Goal: Browse casually

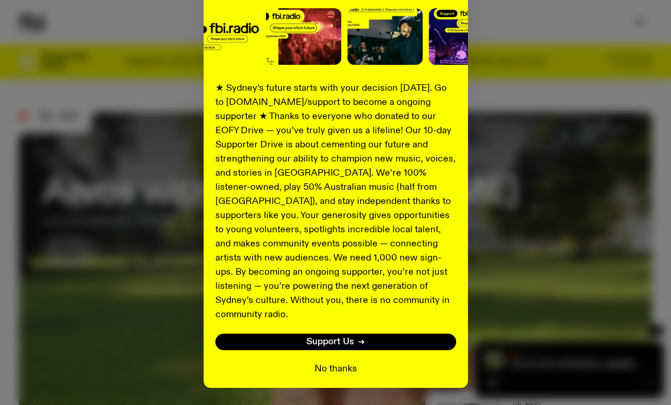
scroll to position [179, 0]
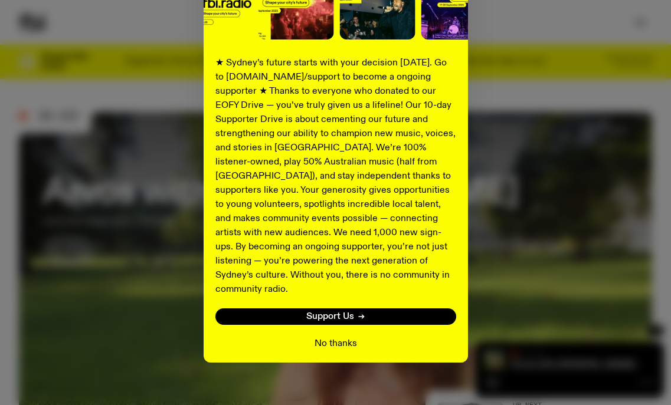
click at [338, 337] on button "No thanks" at bounding box center [335, 344] width 42 height 14
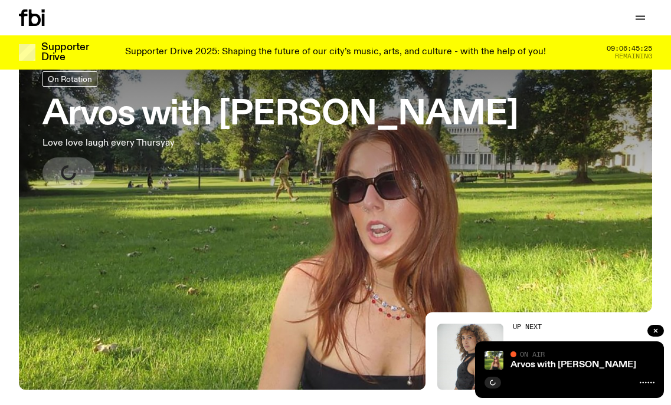
scroll to position [173, 0]
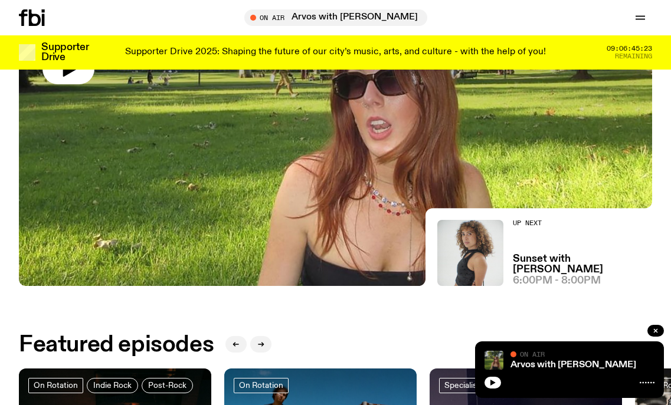
drag, startPoint x: 486, startPoint y: 381, endPoint x: 494, endPoint y: 355, distance: 27.1
click at [488, 379] on button "button" at bounding box center [492, 383] width 17 height 12
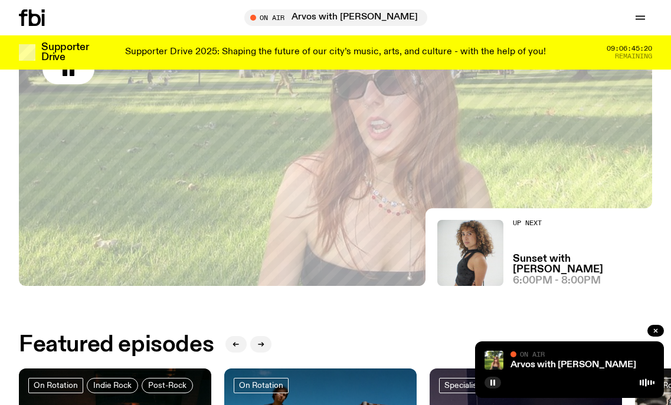
click at [649, 385] on icon at bounding box center [646, 382] width 15 height 9
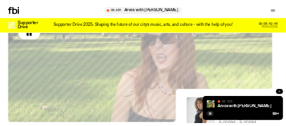
scroll to position [183, 0]
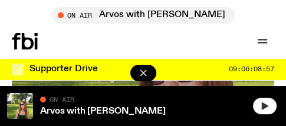
click at [268, 107] on icon "button" at bounding box center [264, 105] width 9 height 9
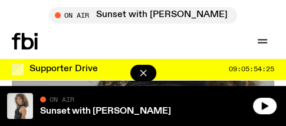
scroll to position [183, 0]
click at [259, 104] on button "button" at bounding box center [265, 106] width 24 height 17
